Goal: Task Accomplishment & Management: Manage account settings

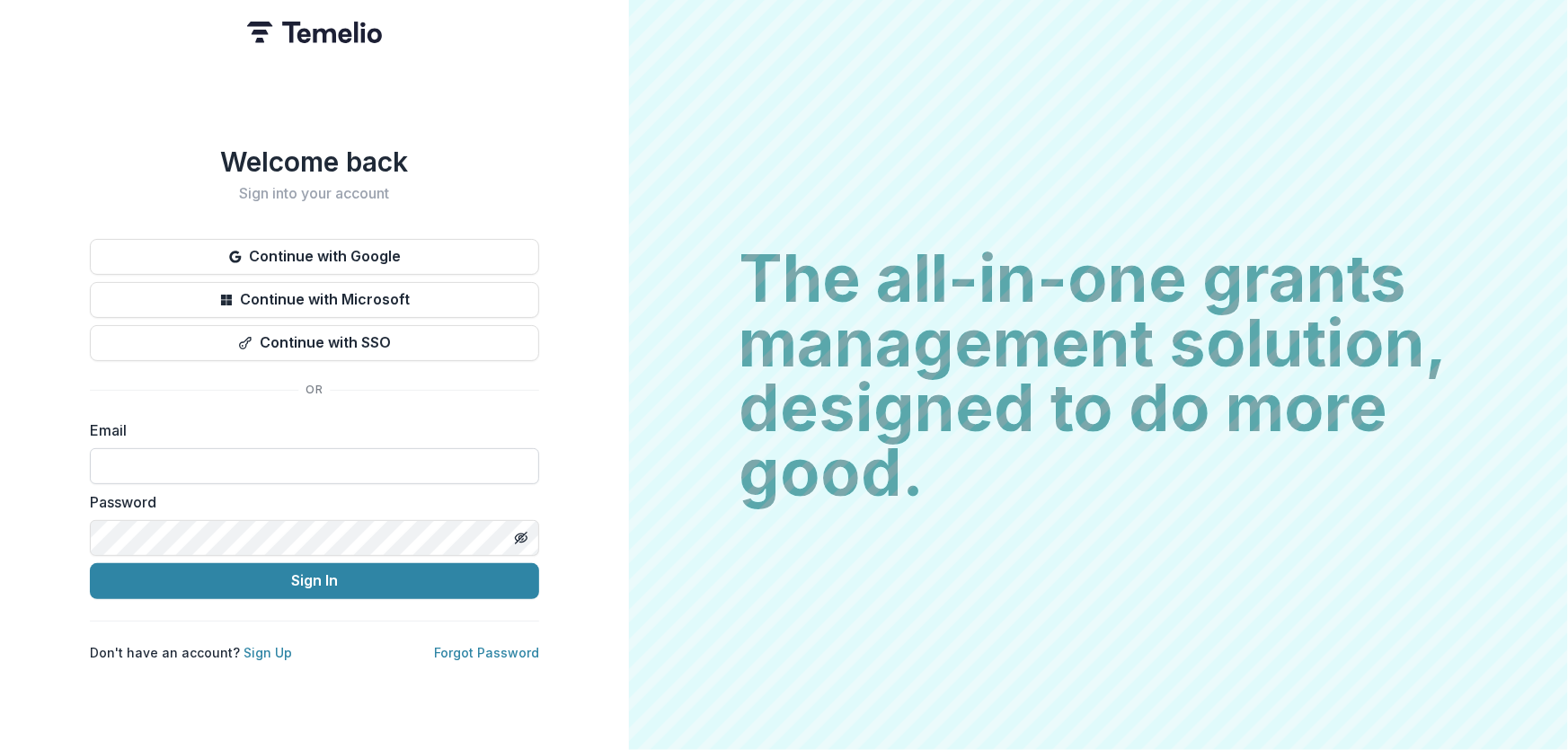
click at [218, 457] on input at bounding box center [315, 466] width 449 height 36
type input "**********"
click at [90, 563] on button "Sign In" at bounding box center [315, 581] width 449 height 36
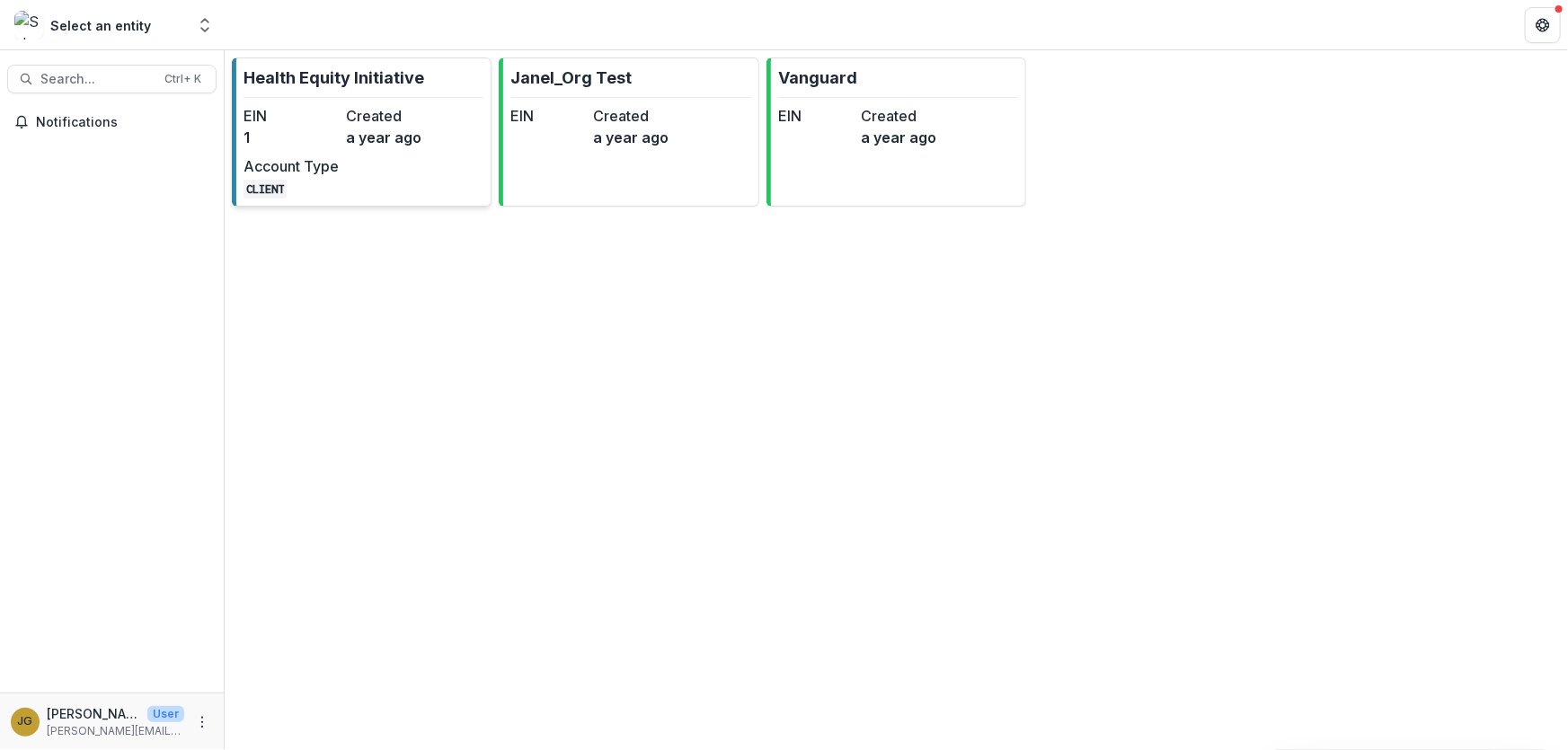
click at [335, 75] on p "Health Equity Initiative" at bounding box center [334, 77] width 180 height 25
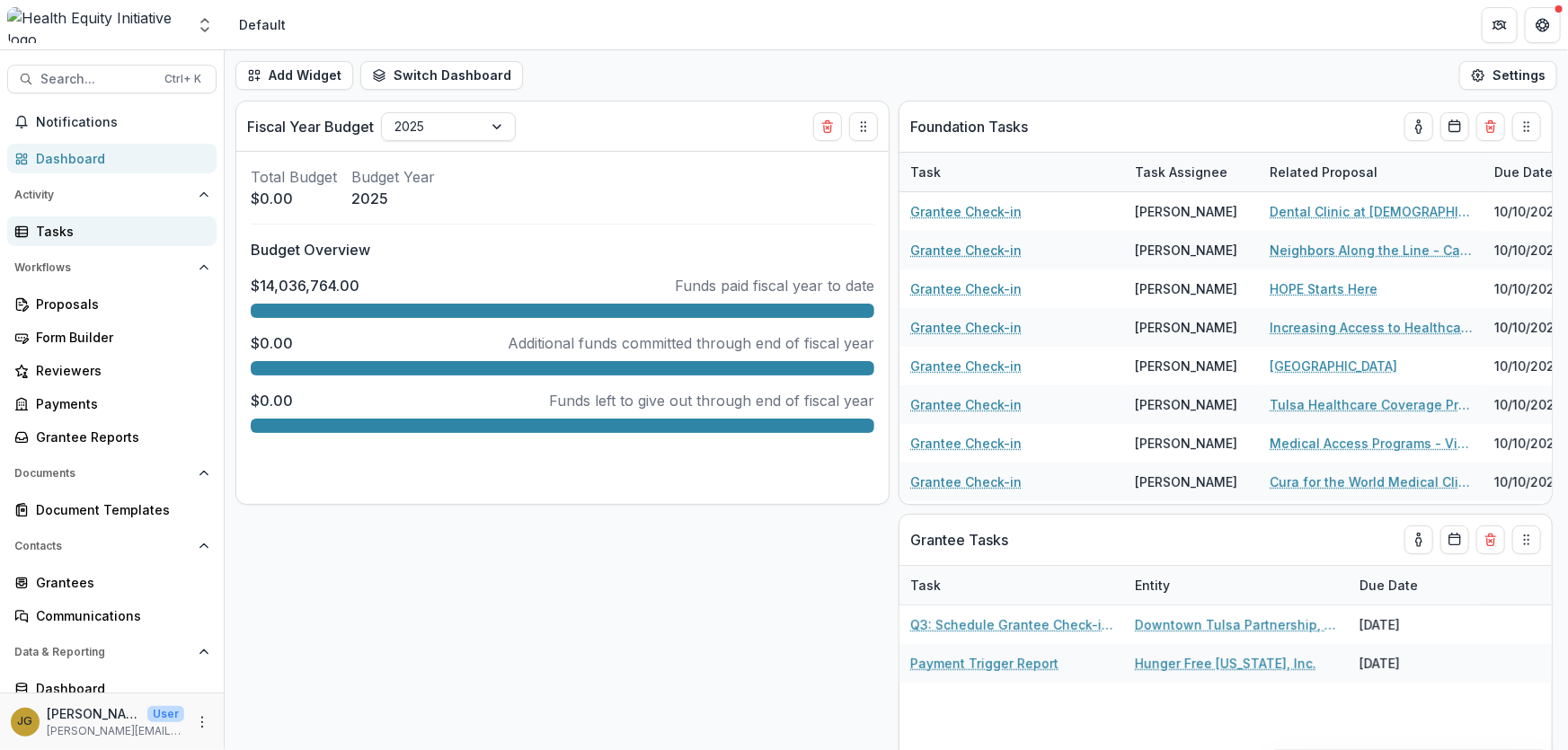
click at [45, 230] on div "Tasks" at bounding box center [119, 231] width 166 height 19
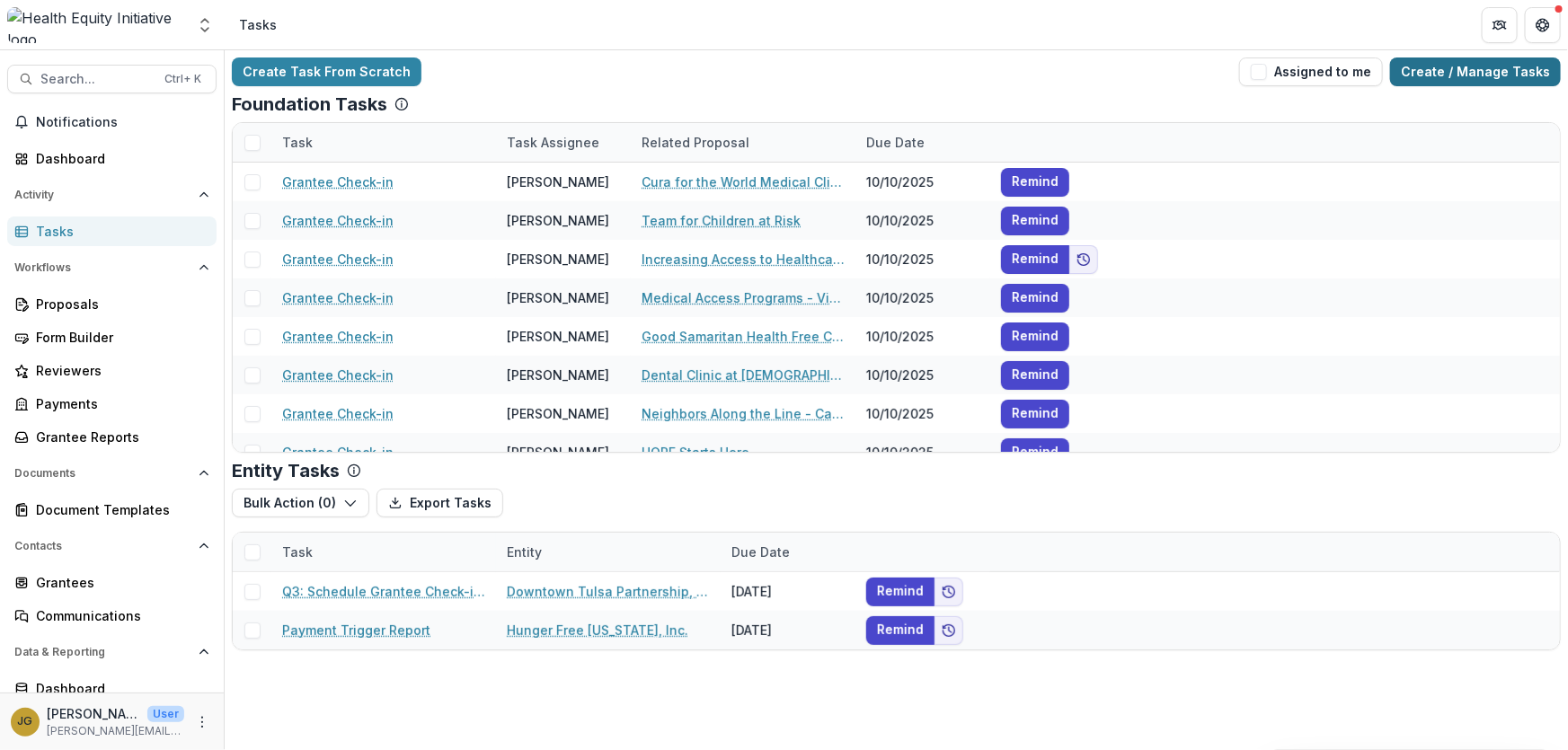
click at [1427, 64] on link "Create / Manage Tasks" at bounding box center [1476, 71] width 171 height 29
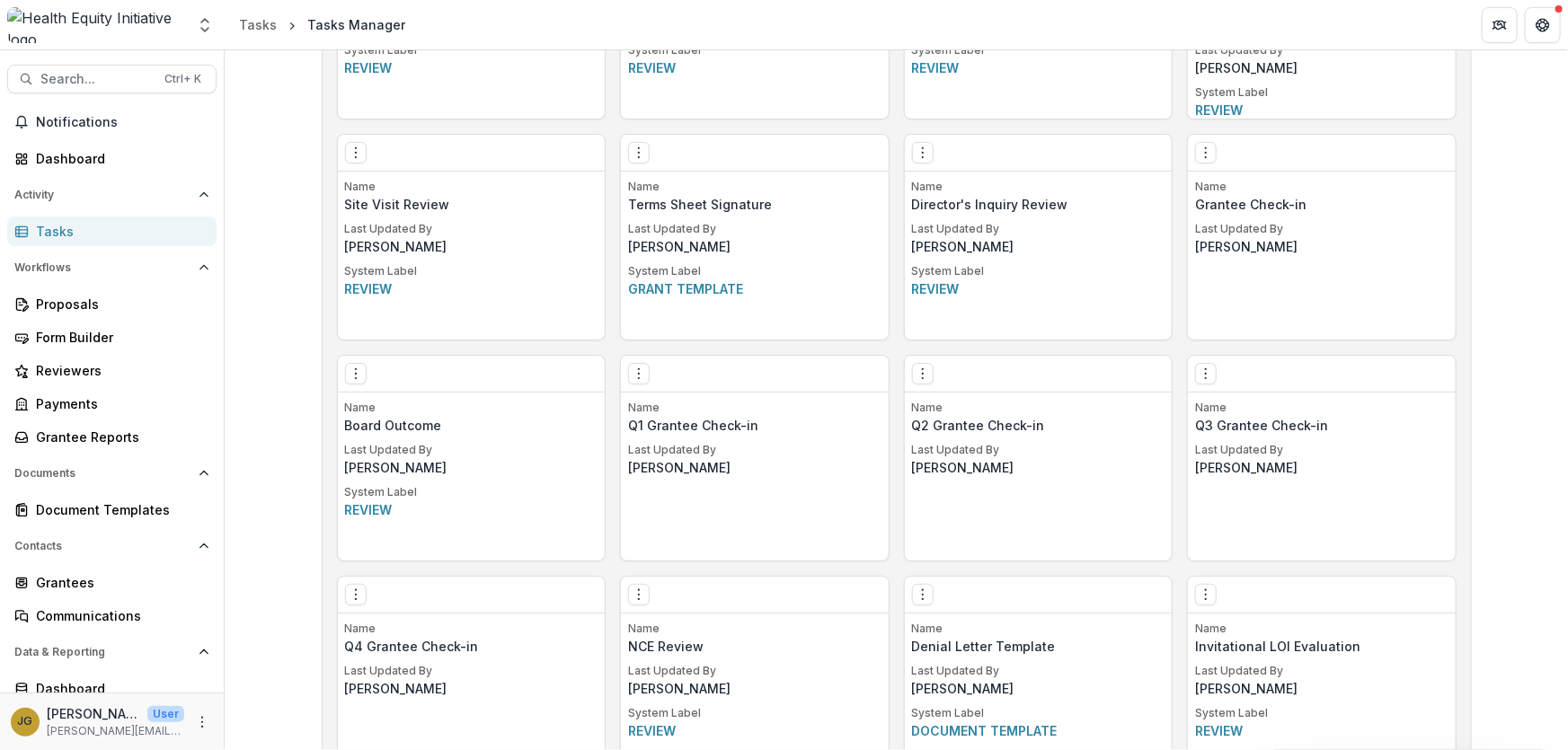
scroll to position [1306, 0]
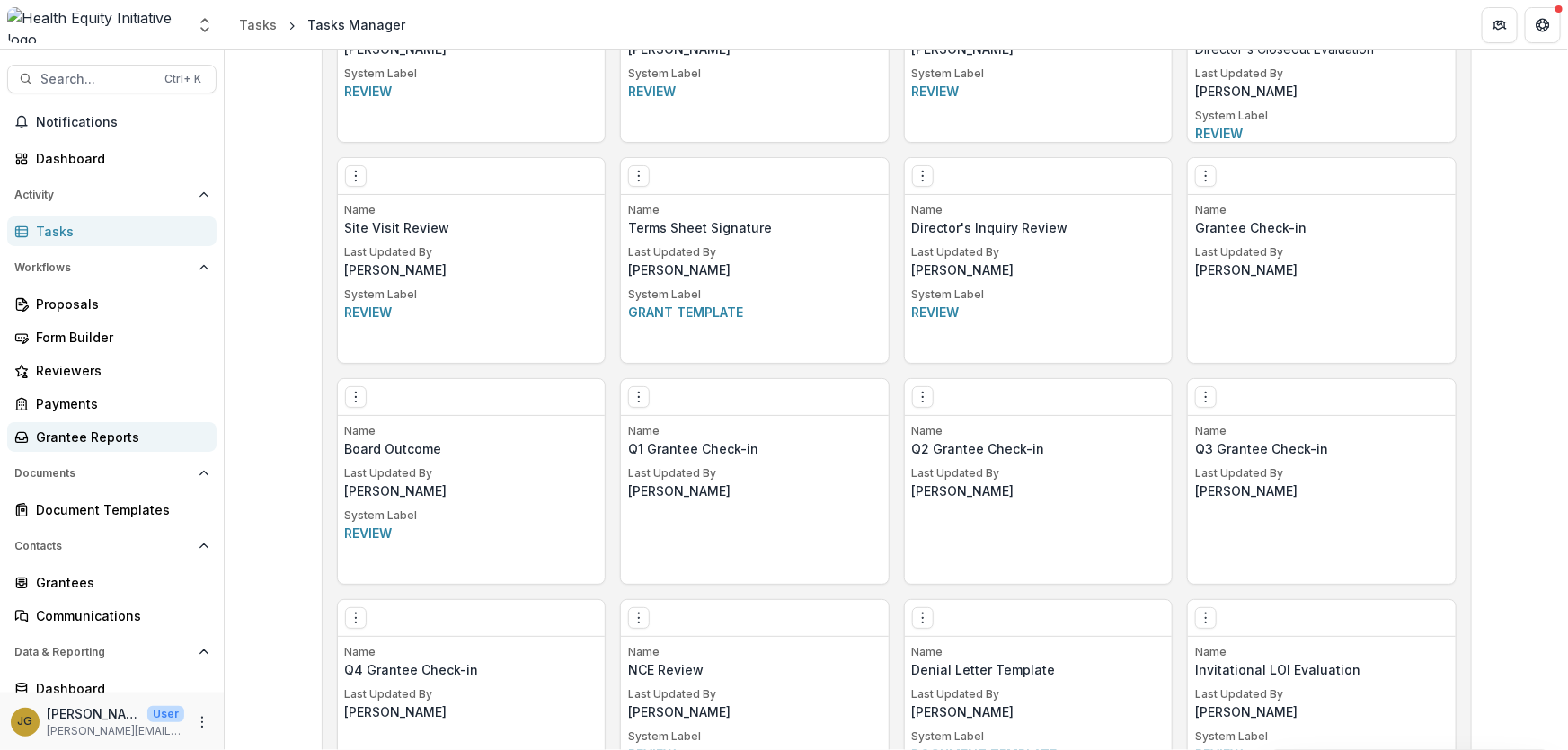
click at [70, 430] on div "Grantee Reports" at bounding box center [119, 436] width 166 height 19
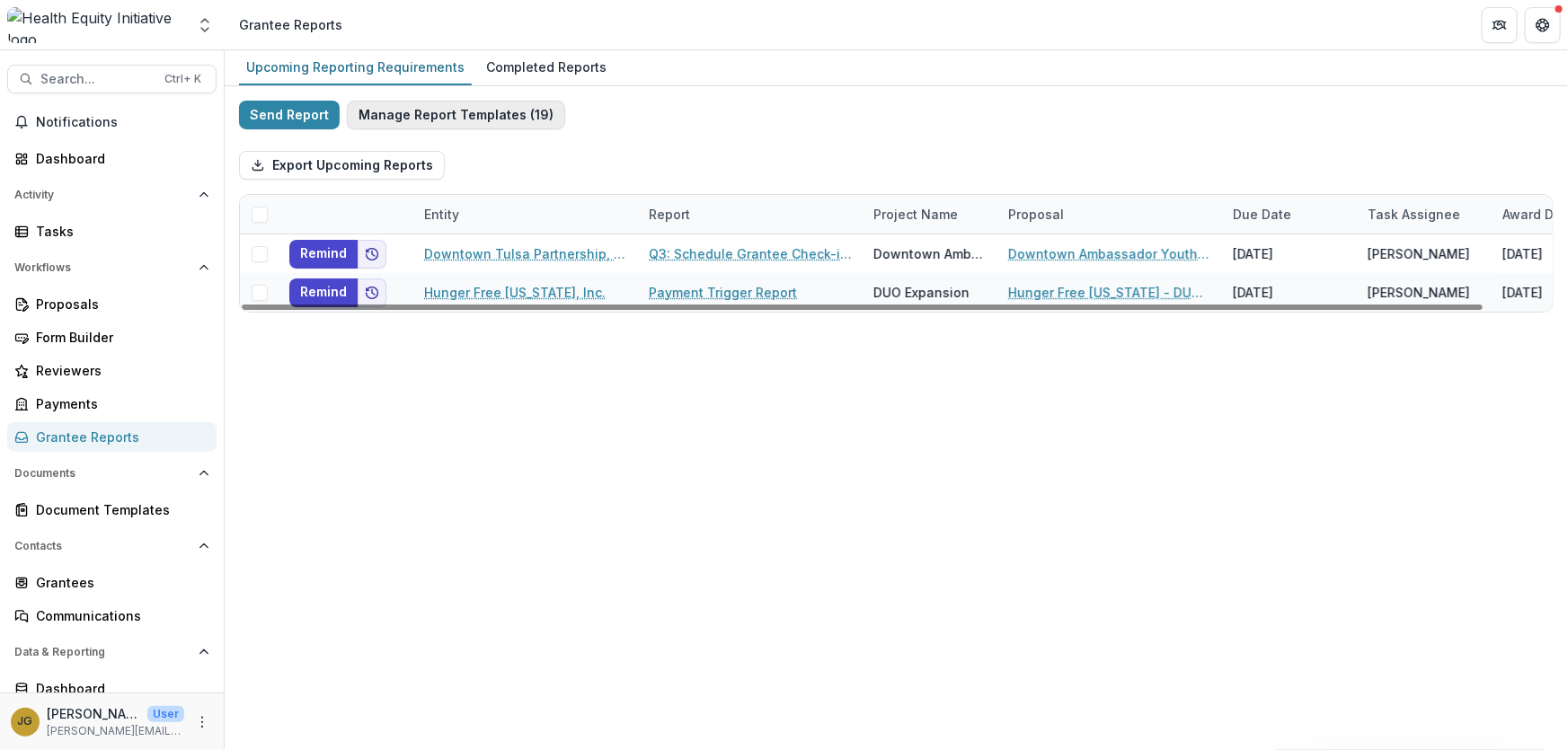
click at [454, 117] on button "Manage Report Templates ( 19 )" at bounding box center [455, 115] width 219 height 29
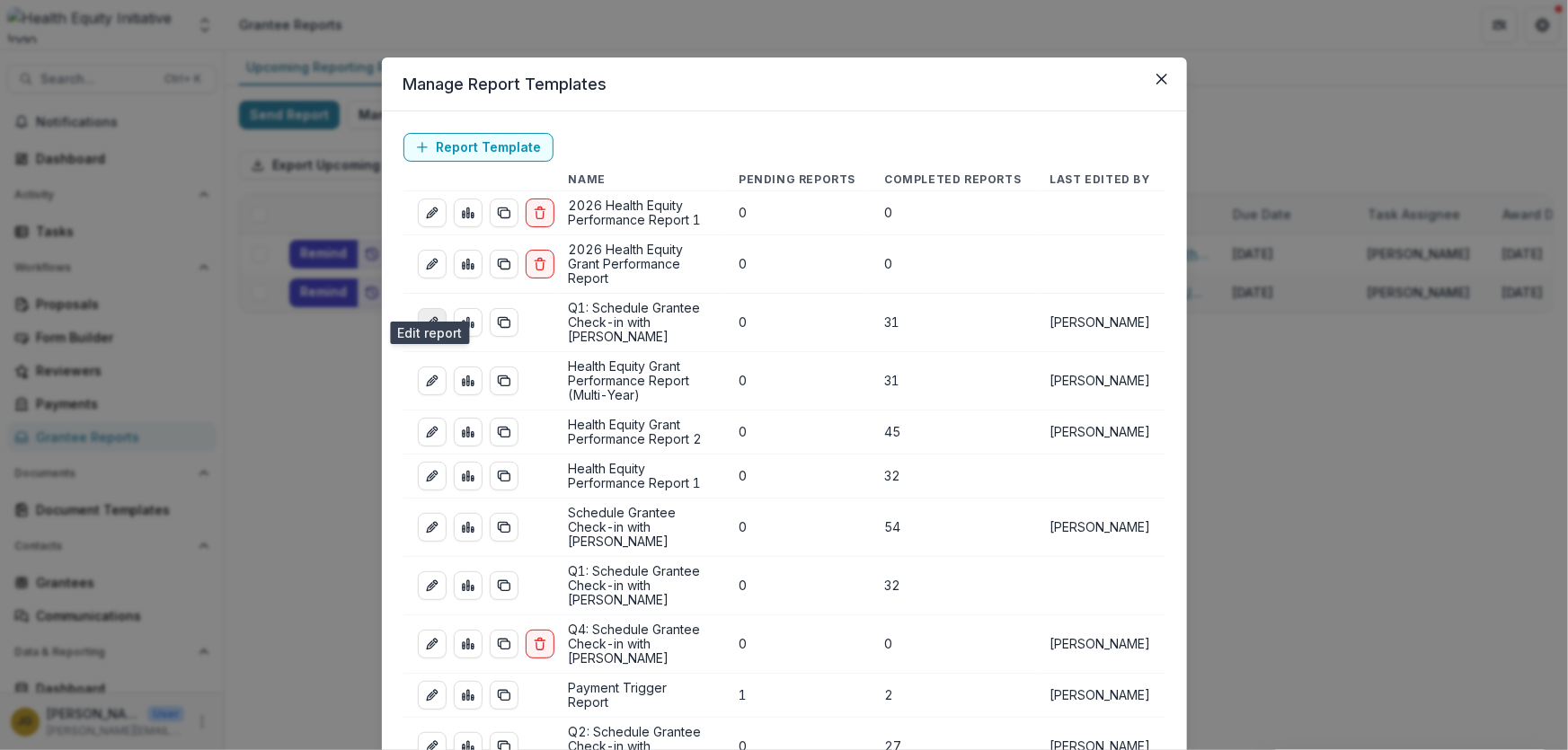
click at [435, 316] on icon "edit-report" at bounding box center [432, 323] width 15 height 15
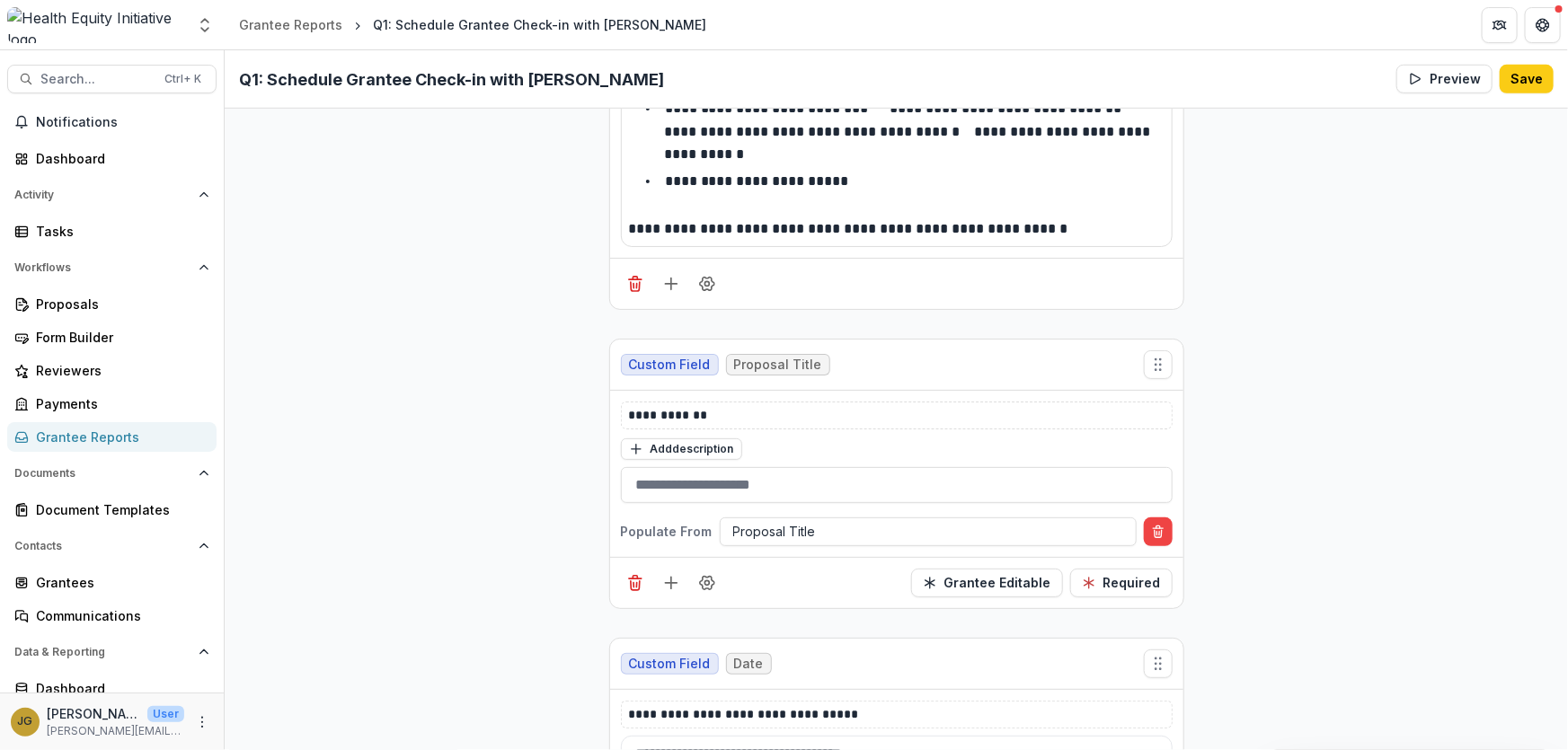
scroll to position [709, 0]
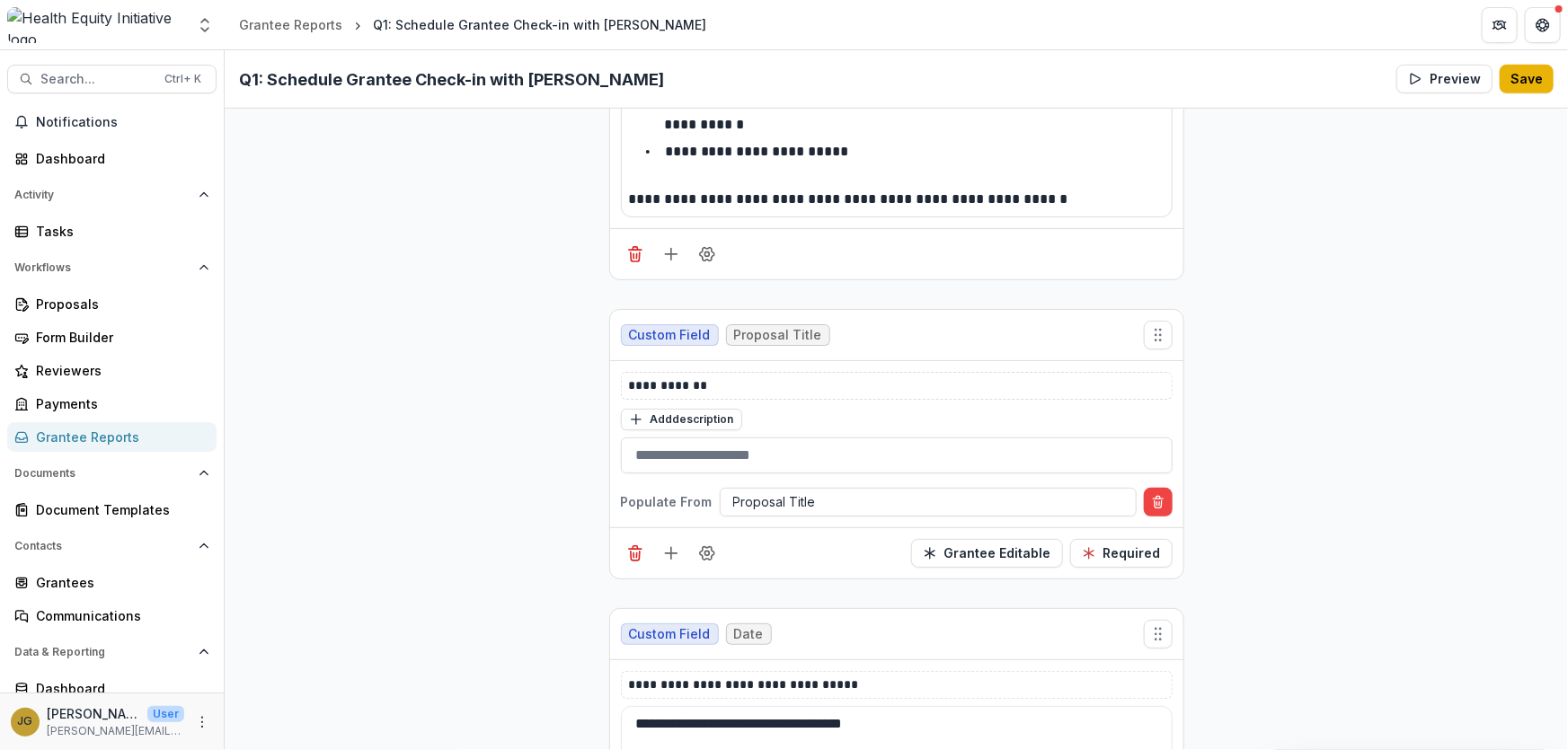
click at [1519, 89] on button "Save" at bounding box center [1526, 78] width 53 height 29
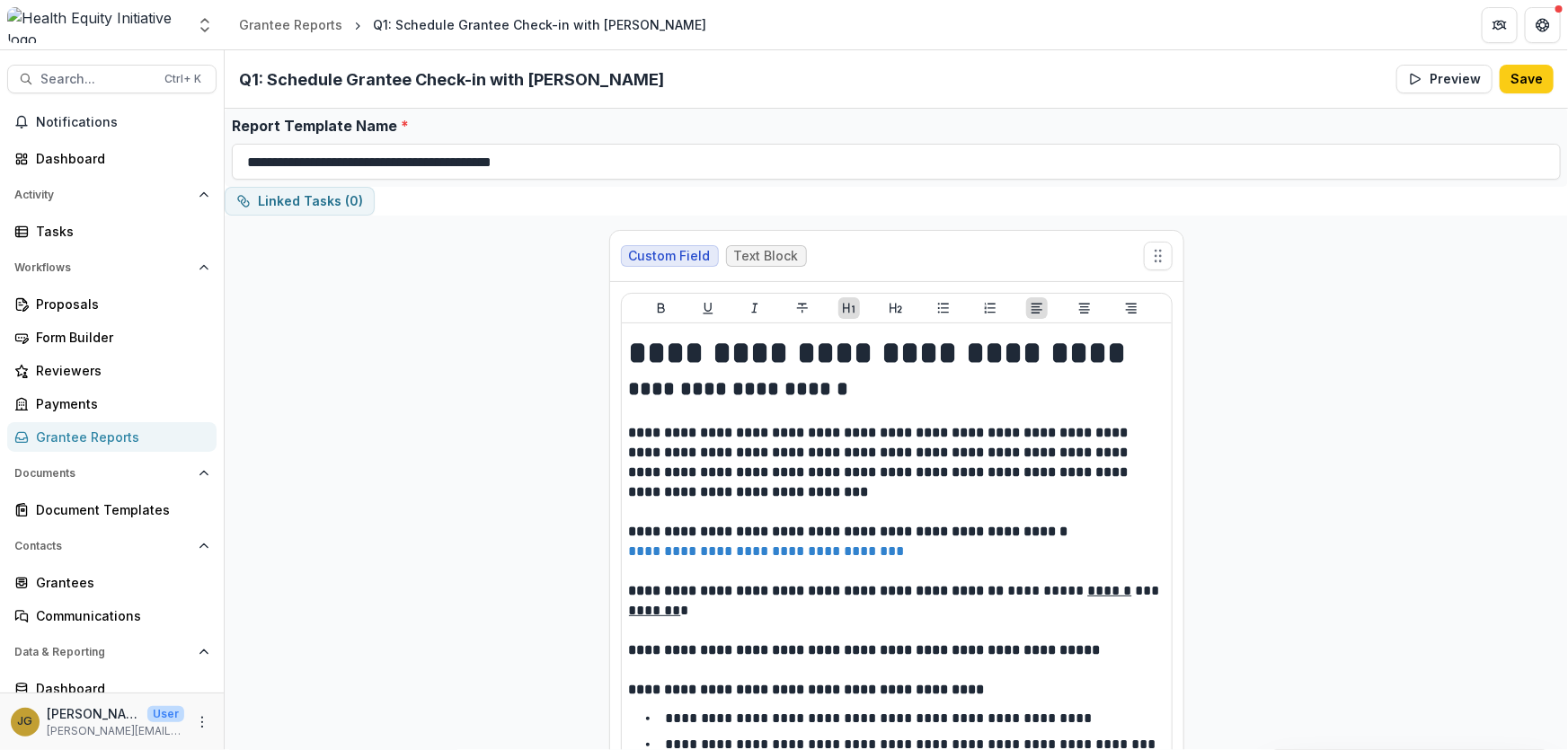
scroll to position [0, 0]
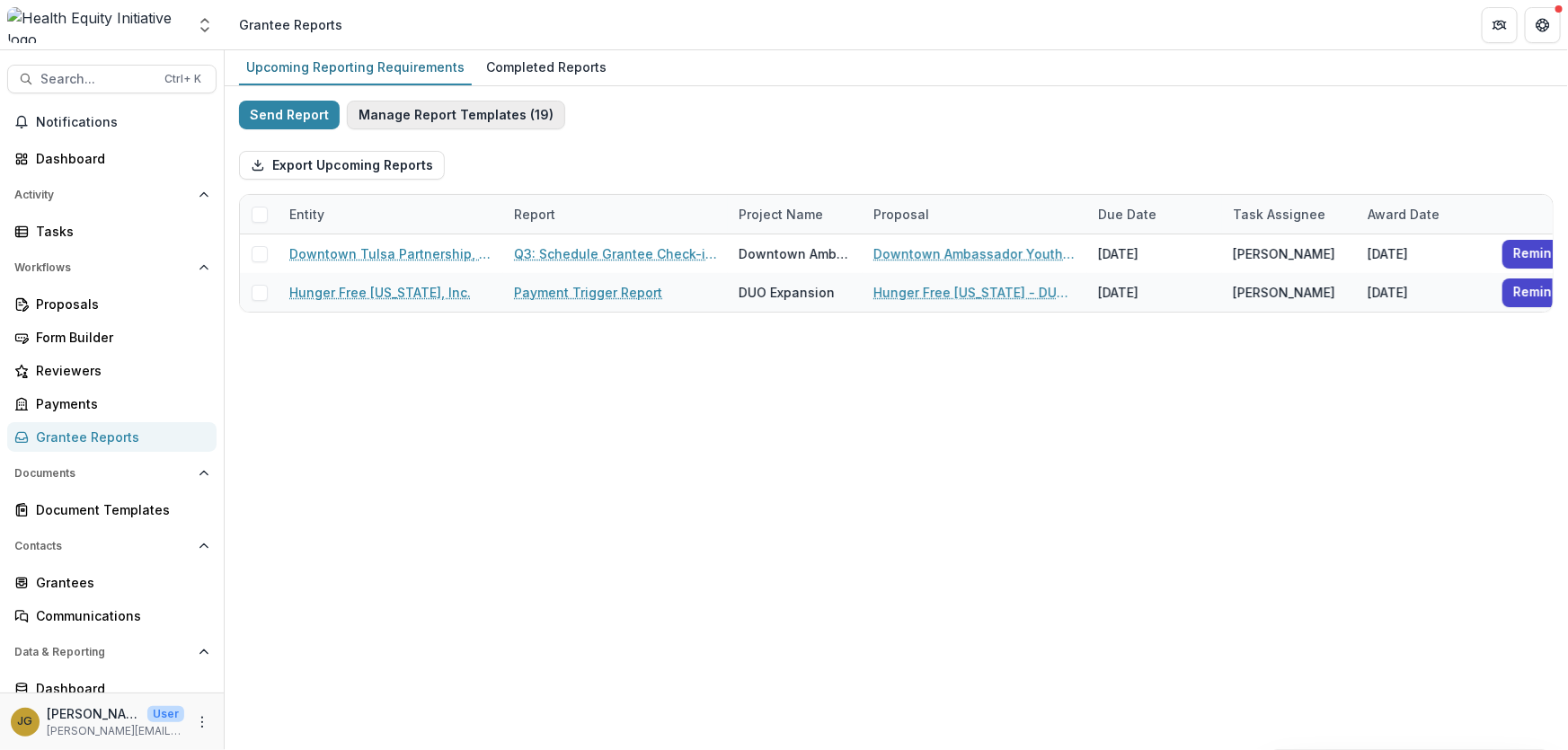
click at [402, 117] on button "Manage Report Templates ( 19 )" at bounding box center [455, 115] width 219 height 29
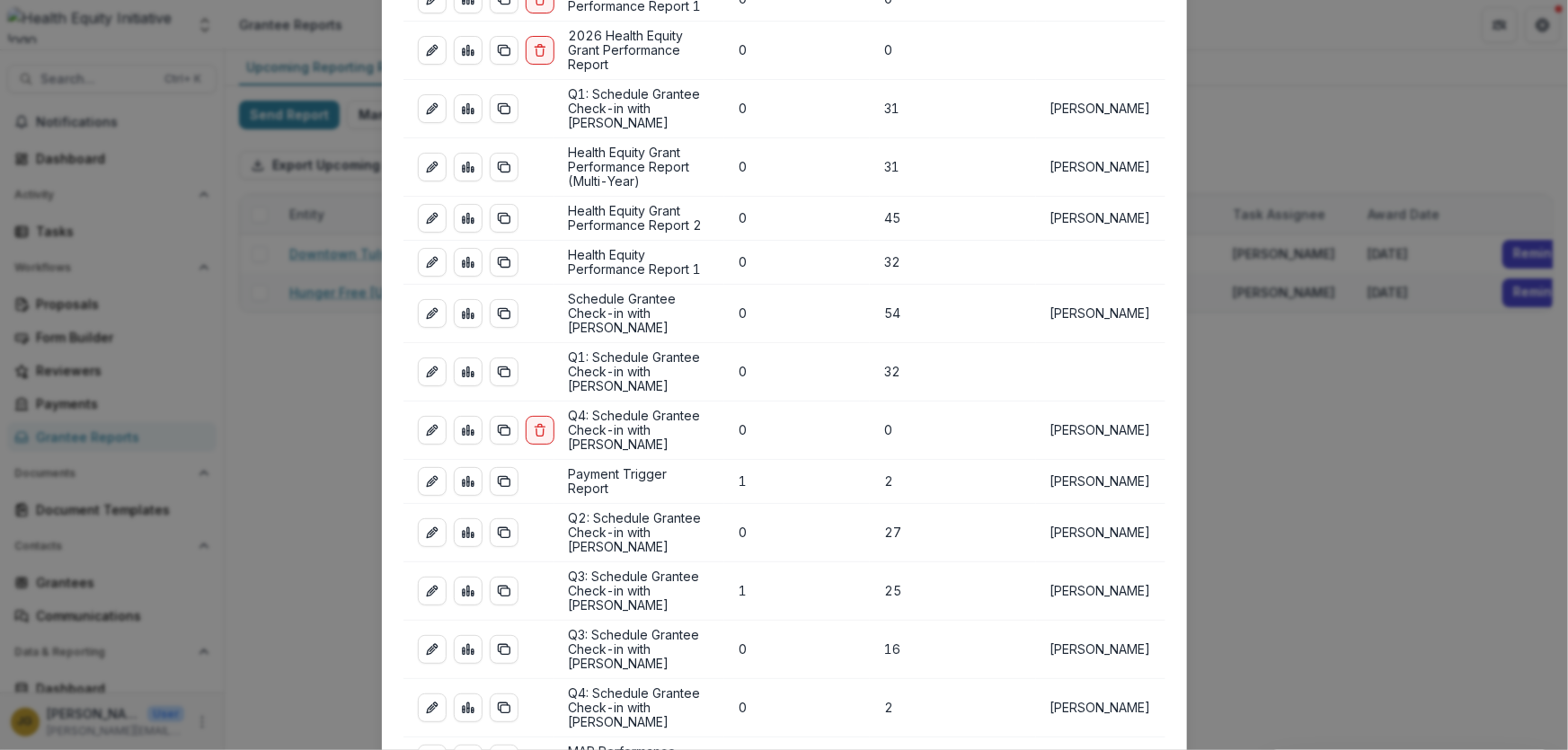
scroll to position [244, 0]
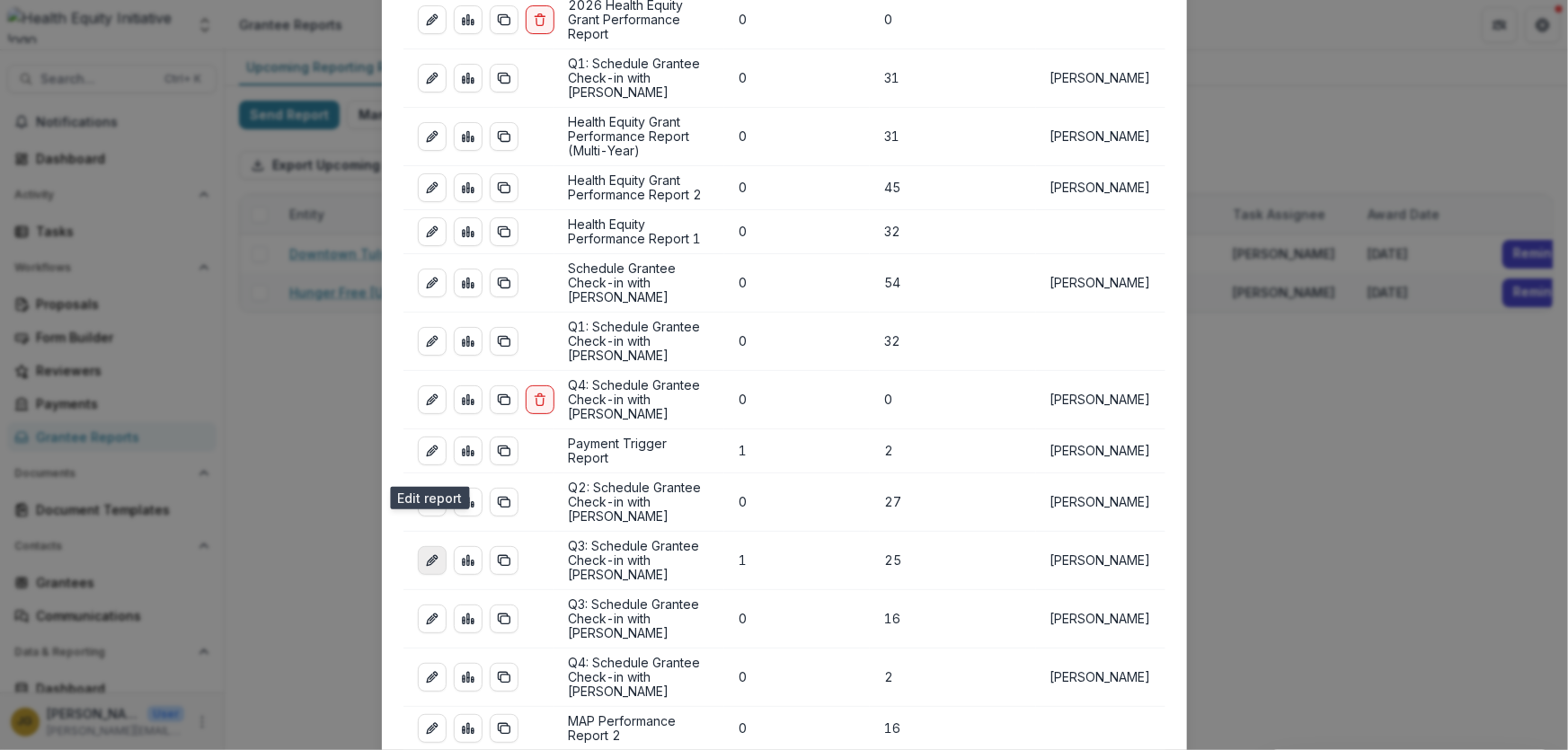
click at [430, 558] on icon "edit-report" at bounding box center [431, 562] width 8 height 8
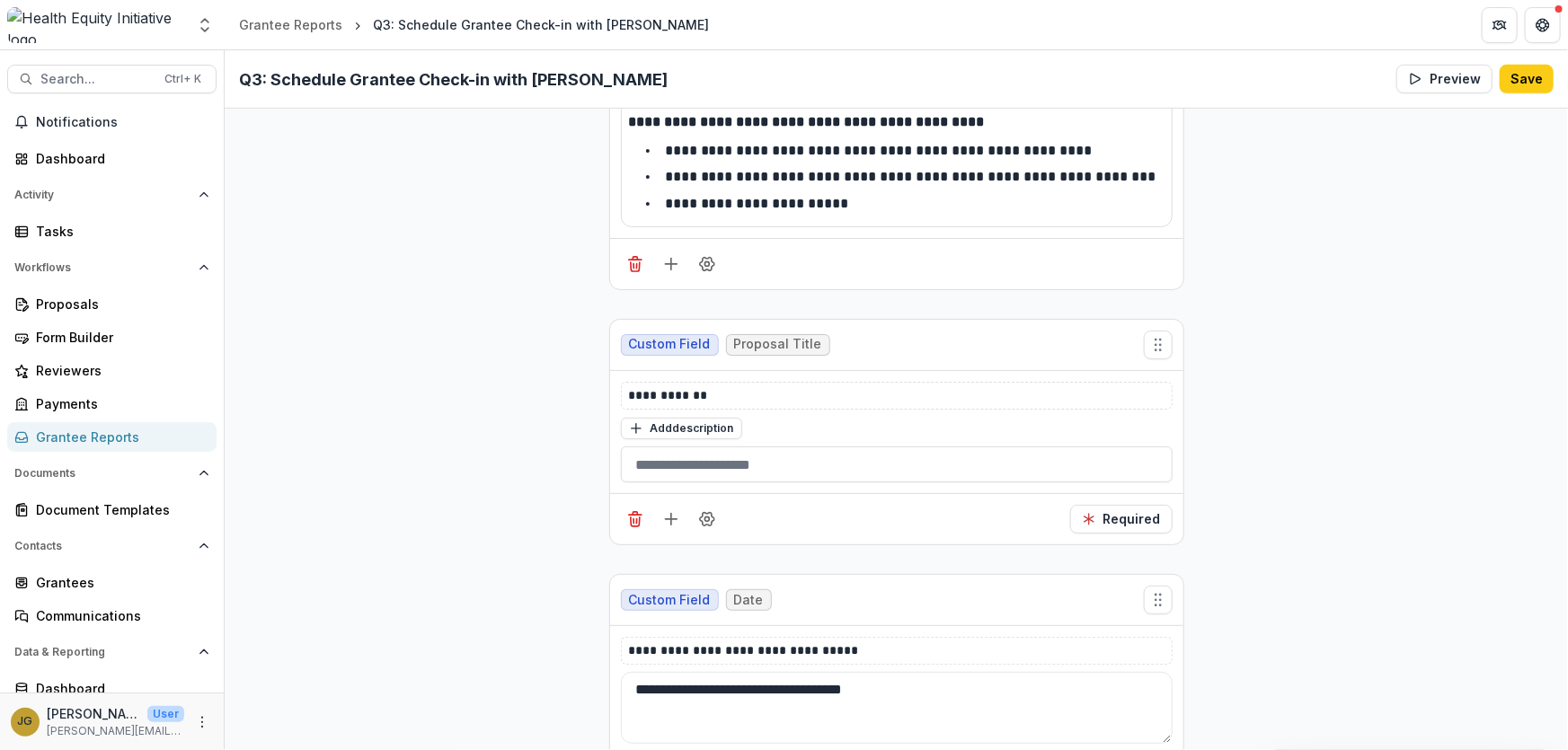
scroll to position [424, 0]
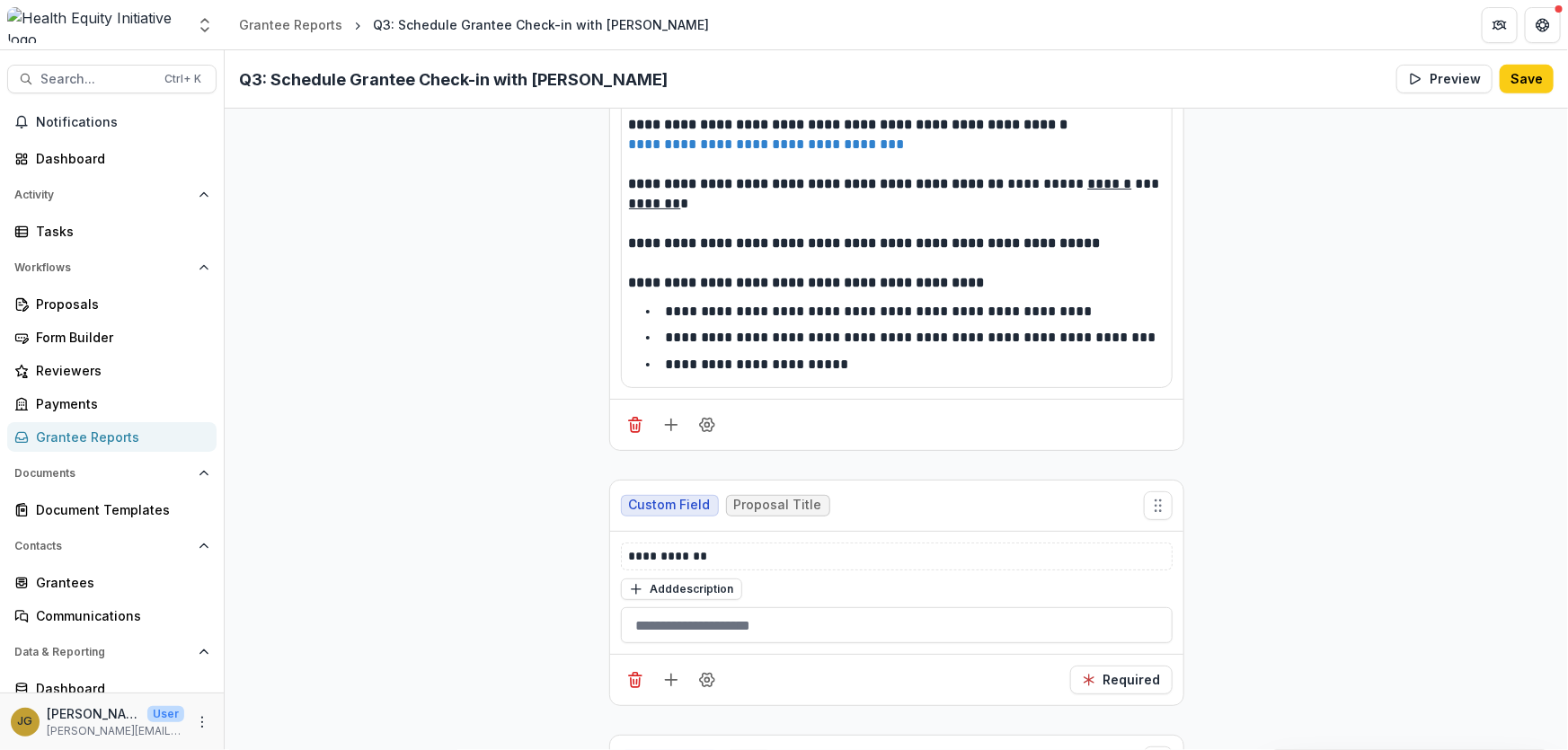
drag, startPoint x: 1522, startPoint y: 80, endPoint x: 1567, endPoint y: 93, distance: 46.8
click at [1523, 80] on button "Save" at bounding box center [1526, 78] width 53 height 29
